Goal: Navigation & Orientation: Find specific page/section

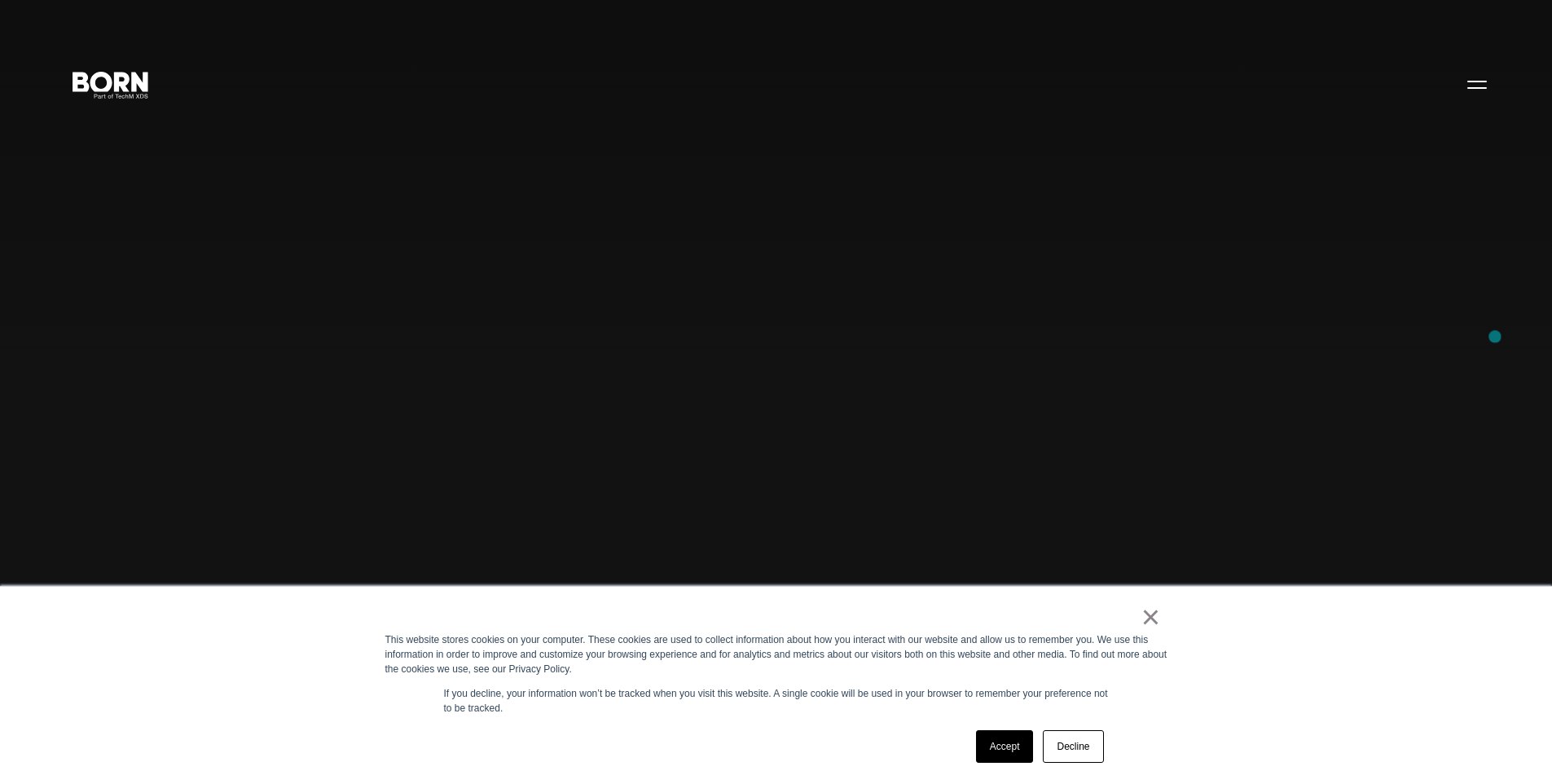
scroll to position [89, 0]
click at [1000, 757] on link "Accept" at bounding box center [1004, 746] width 58 height 32
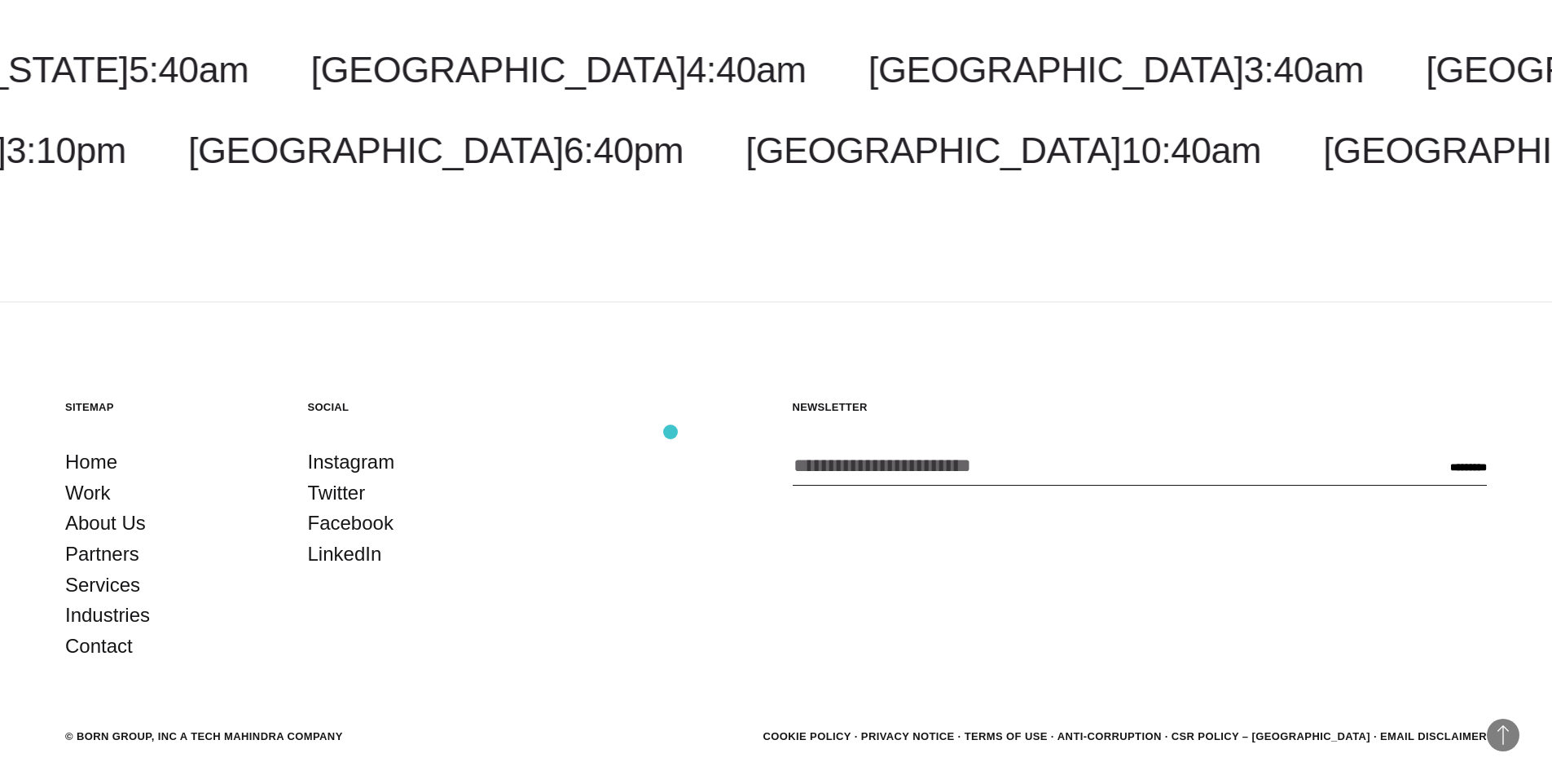
scroll to position [5284, 0]
click at [103, 495] on link "Work" at bounding box center [87, 492] width 46 height 31
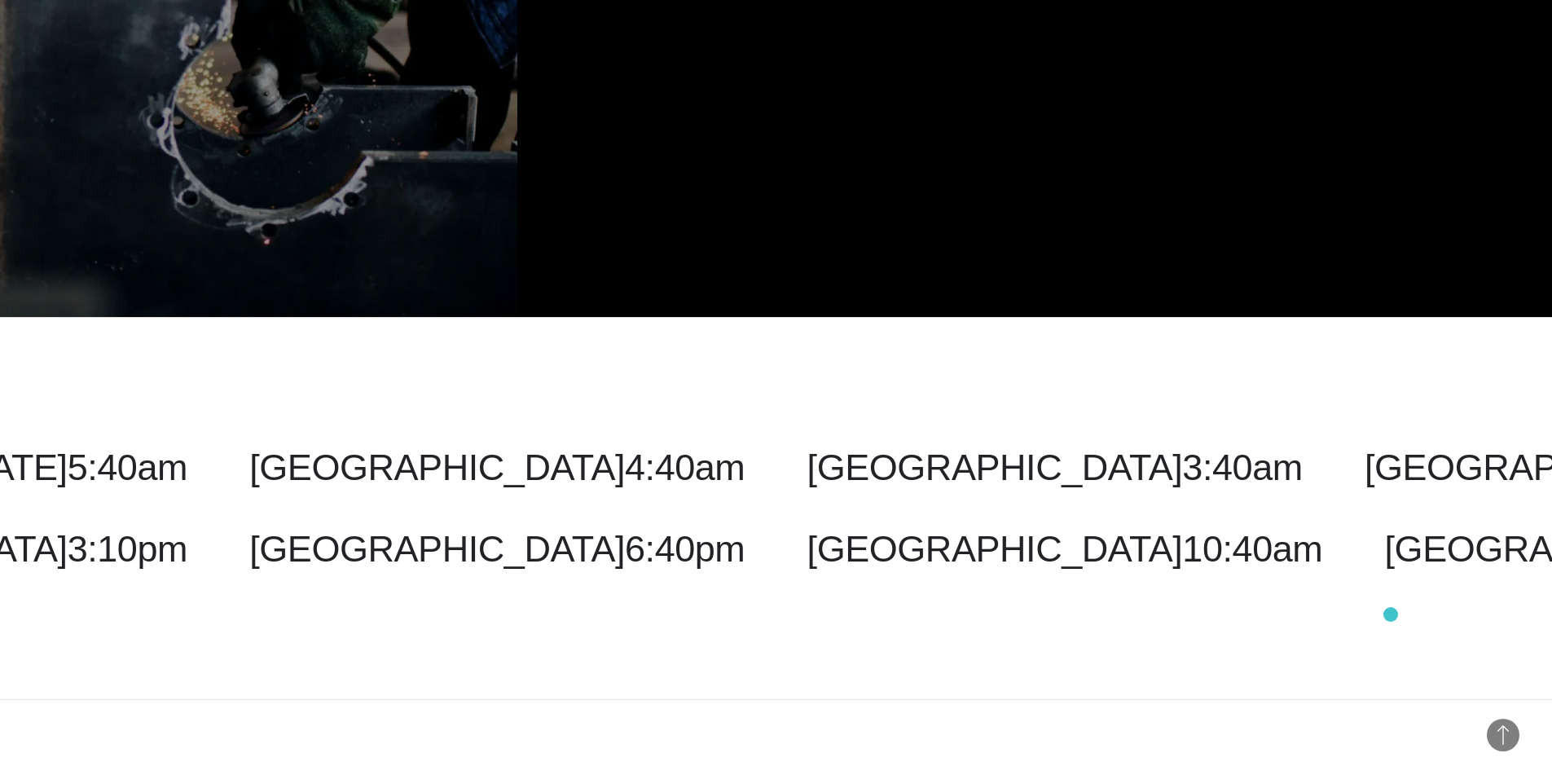
scroll to position [5884, 0]
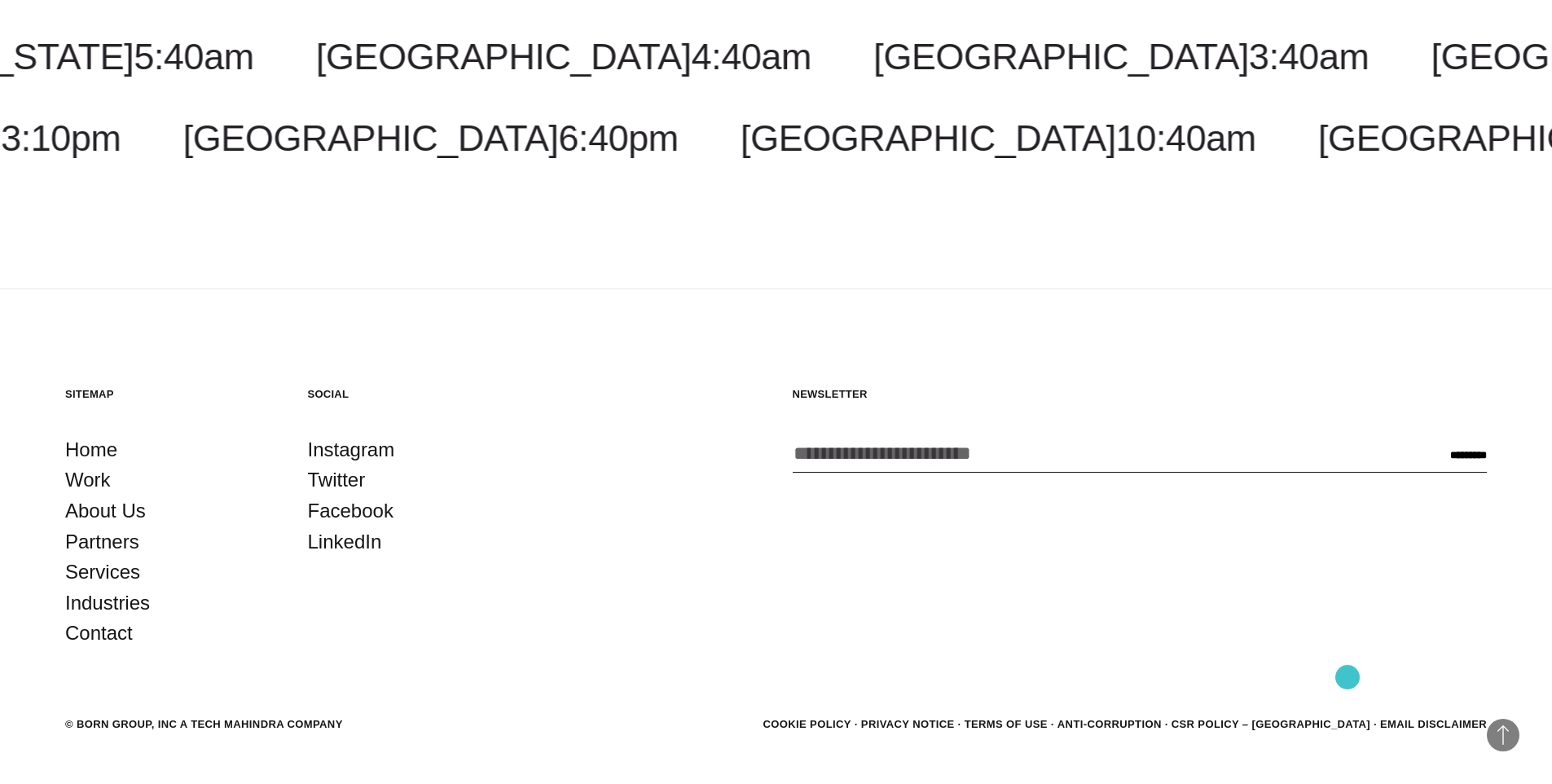
click at [1347, 717] on link "CSR POLICY – [GEOGRAPHIC_DATA]" at bounding box center [1271, 724] width 199 height 13
